Goal: Information Seeking & Learning: Learn about a topic

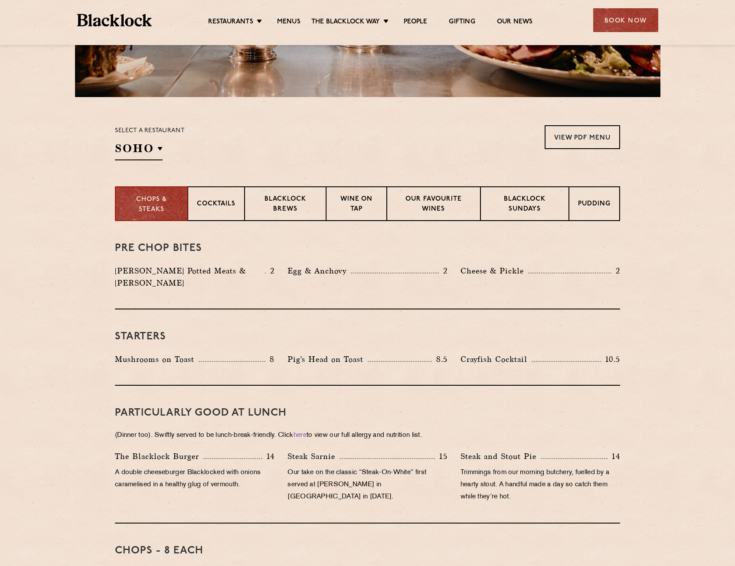
scroll to position [303, 0]
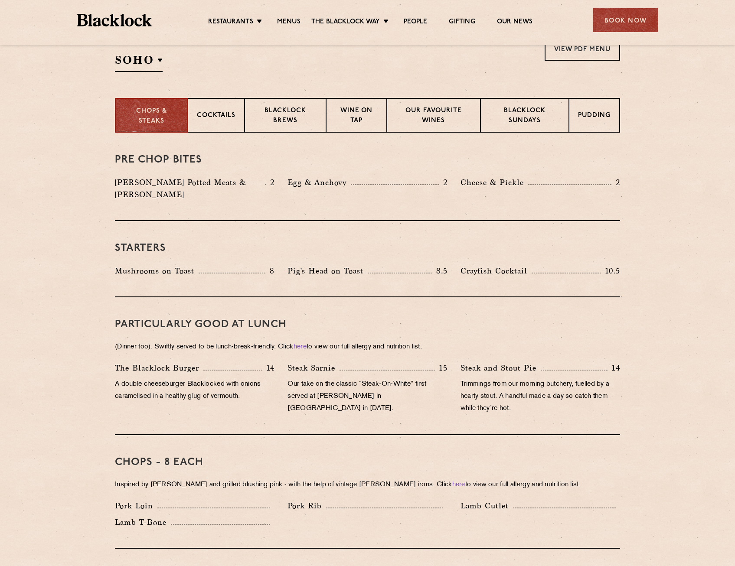
click at [226, 297] on div "PARTICULARLY GOOD AT LUNCH (Dinner too). Swiftly served to be lunch-break-frien…" at bounding box center [367, 366] width 505 height 138
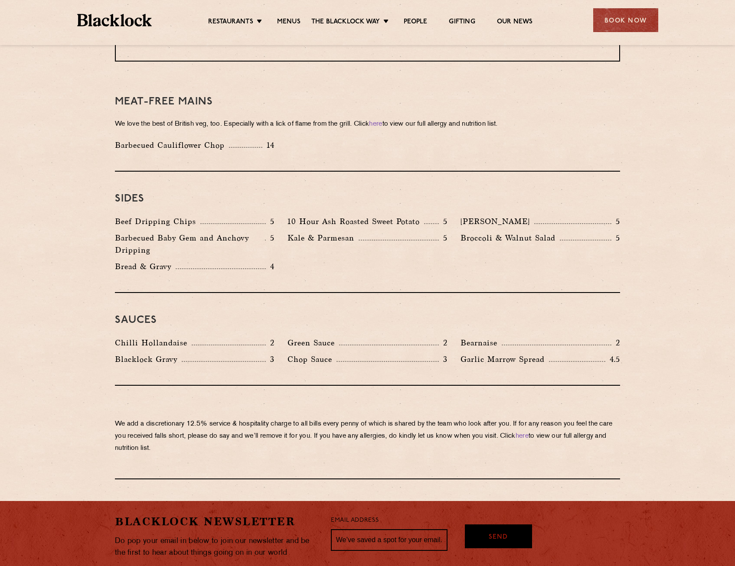
scroll to position [1303, 0]
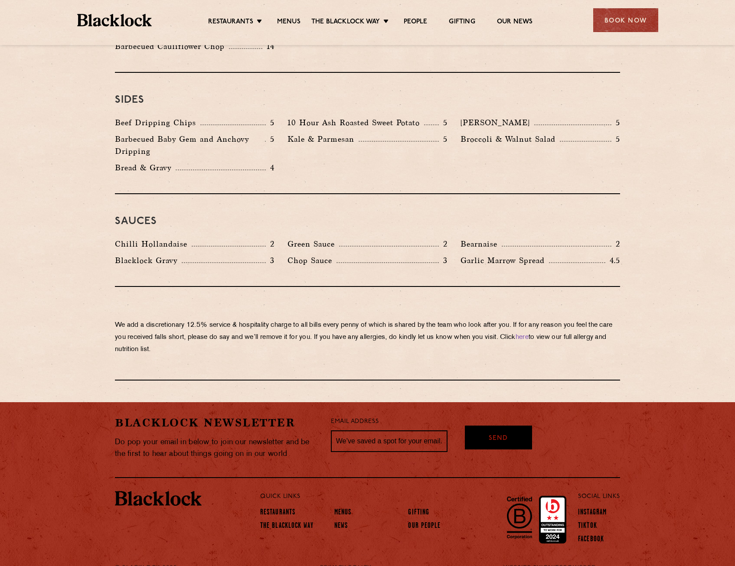
click at [291, 344] on div "We add a discretionary 12.5% service & hospitality charge to all bills every [P…" at bounding box center [367, 334] width 505 height 94
drag, startPoint x: 219, startPoint y: 334, endPoint x: 169, endPoint y: 303, distance: 58.4
click at [166, 302] on div "We add a discretionary 12.5% service & hospitality charge to all bills every [P…" at bounding box center [367, 334] width 505 height 94
drag, startPoint x: 169, startPoint y: 303, endPoint x: 253, endPoint y: 319, distance: 84.7
click at [253, 319] on p "We add a discretionary 12.5% service & hospitality charge to all bills every [P…" at bounding box center [367, 337] width 505 height 36
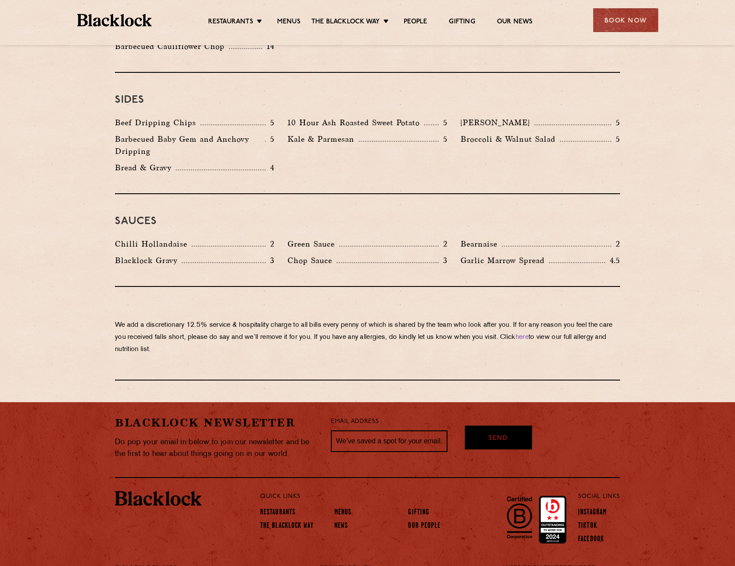
click at [253, 319] on p "We add a discretionary 12.5% service & hospitality charge to all bills every [P…" at bounding box center [367, 337] width 505 height 36
click at [528, 334] on link "here" at bounding box center [521, 337] width 13 height 7
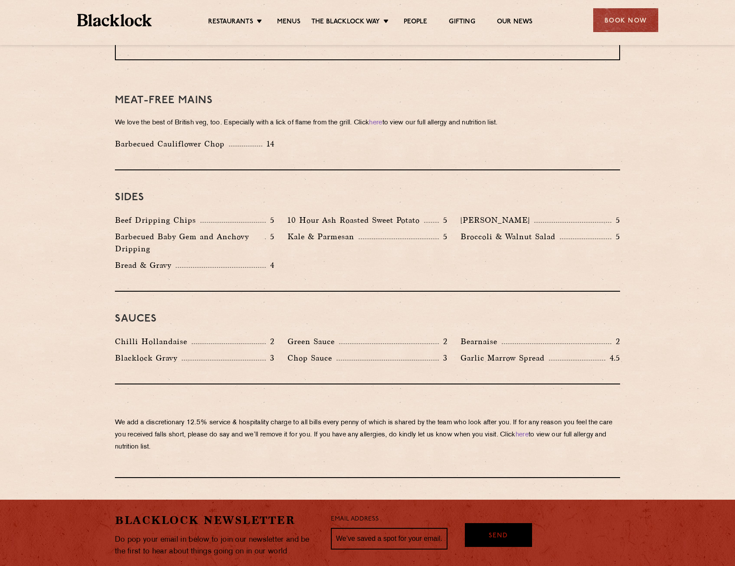
scroll to position [1086, 0]
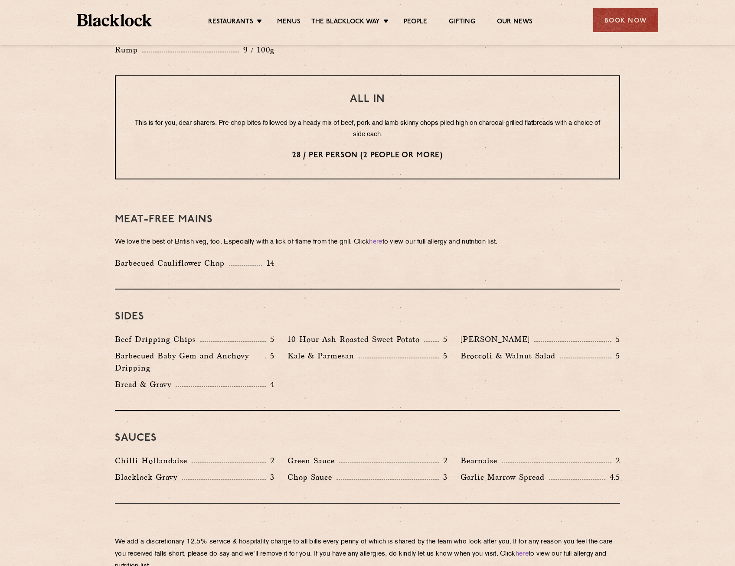
click at [289, 371] on div "Sides Beef Dripping Chips 5 10 Hour Ash Roasted Sweet Potato 5 Autumn Slaw 5 Ba…" at bounding box center [367, 349] width 505 height 121
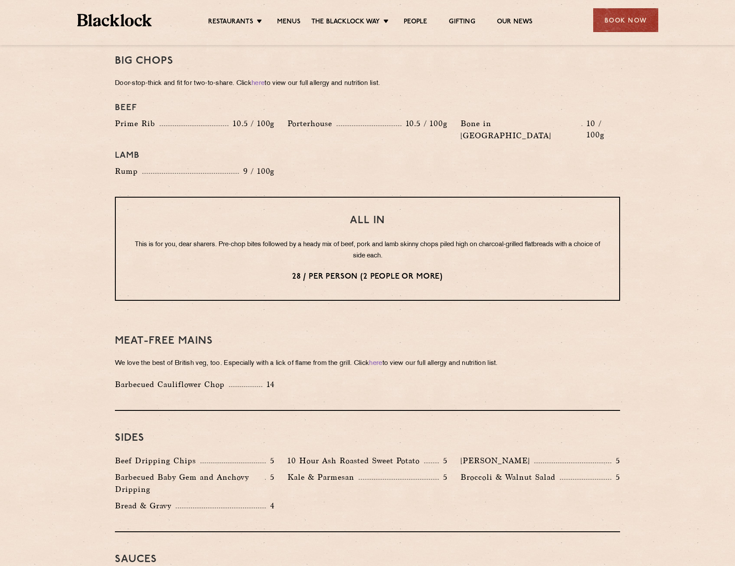
scroll to position [956, 0]
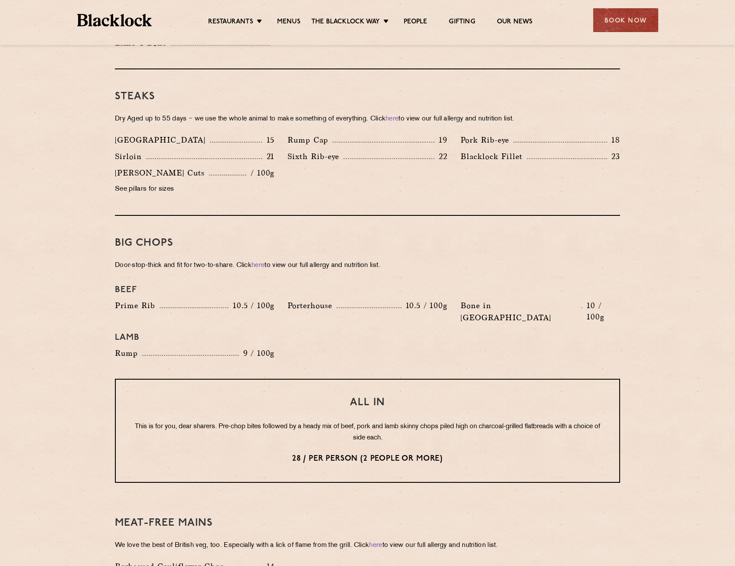
click at [292, 379] on div "All In This is for you, dear sharers. Pre-chop bites followed by a heady mix of…" at bounding box center [367, 431] width 505 height 104
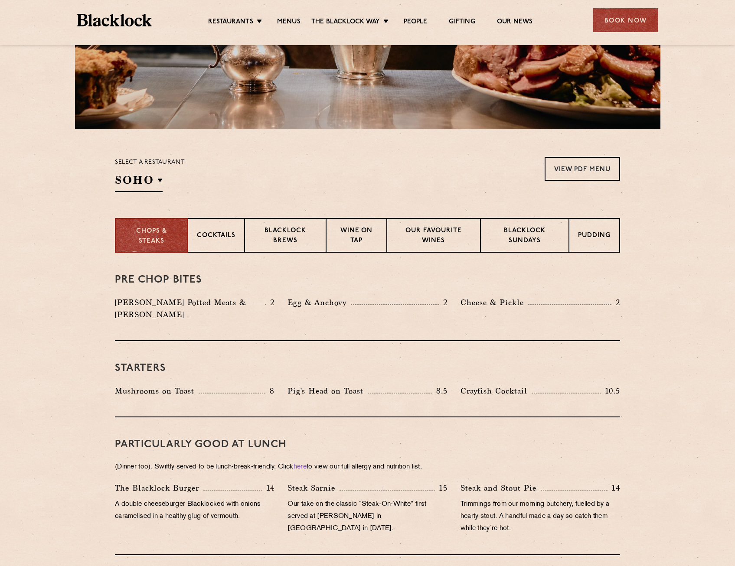
scroll to position [46, 0]
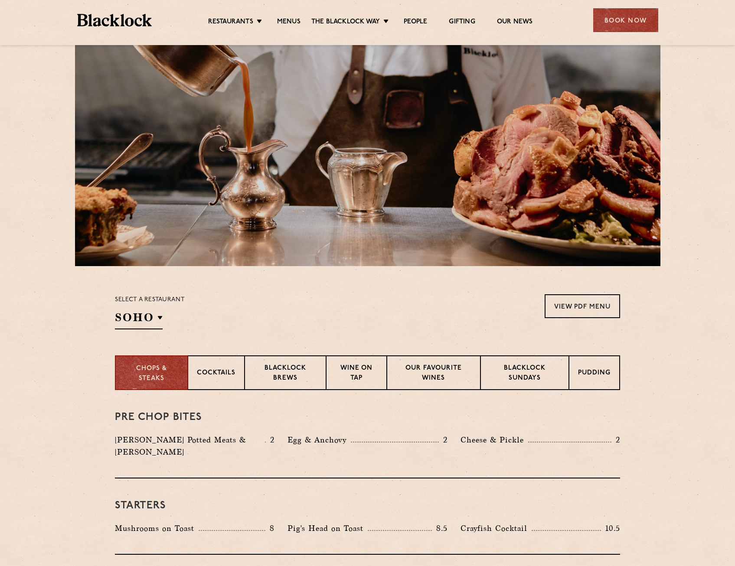
click at [13, 1] on div "Restaurants [GEOGRAPHIC_DATA] [GEOGRAPHIC_DATA] [GEOGRAPHIC_DATA] [GEOGRAPHIC_D…" at bounding box center [367, 22] width 735 height 45
